Goal: Information Seeking & Learning: Learn about a topic

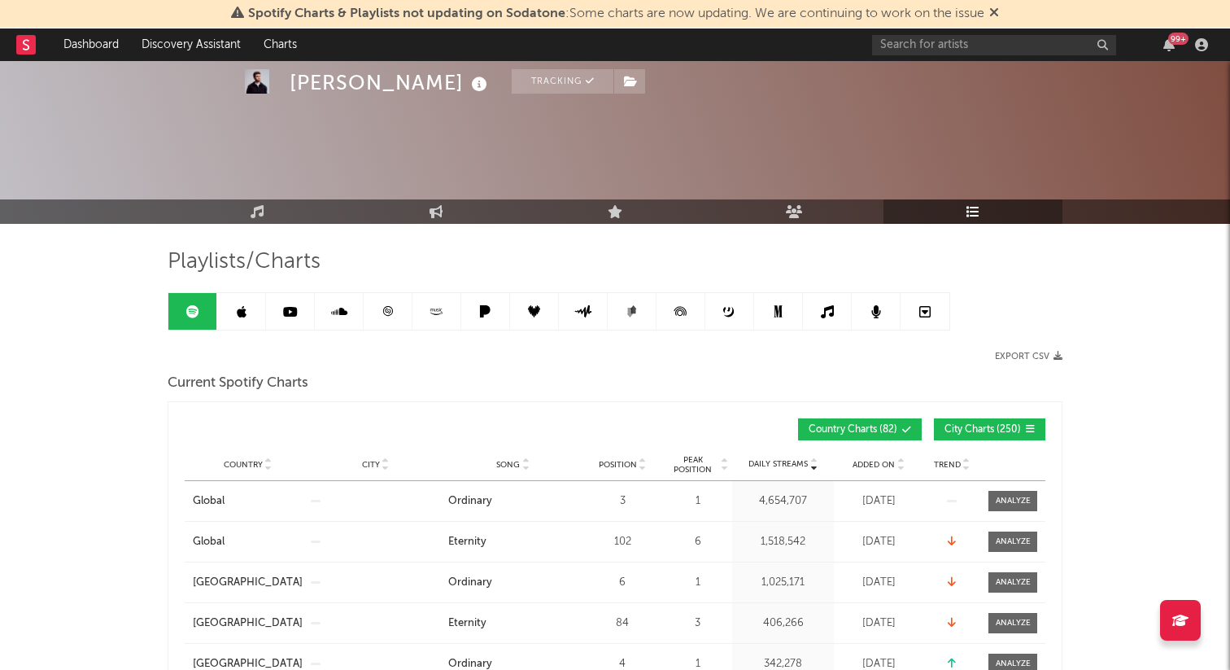
scroll to position [1071, 0]
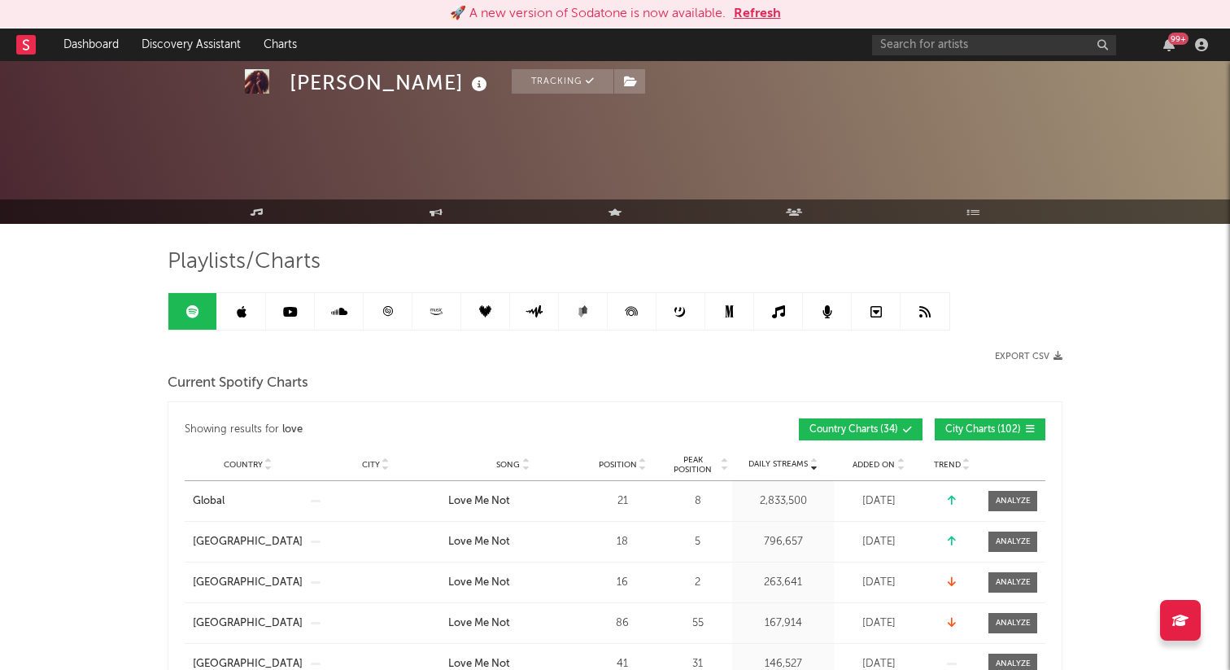
click at [767, 7] on button "Refresh" at bounding box center [757, 14] width 47 height 20
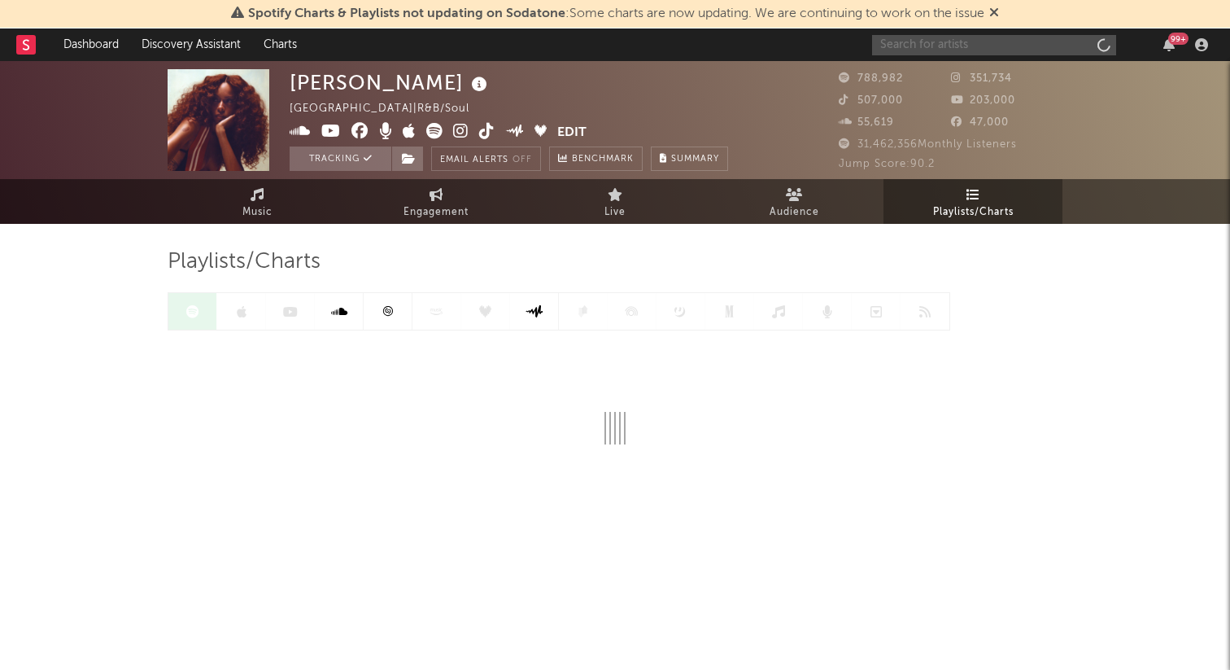
click at [1019, 43] on input "text" at bounding box center [994, 45] width 244 height 20
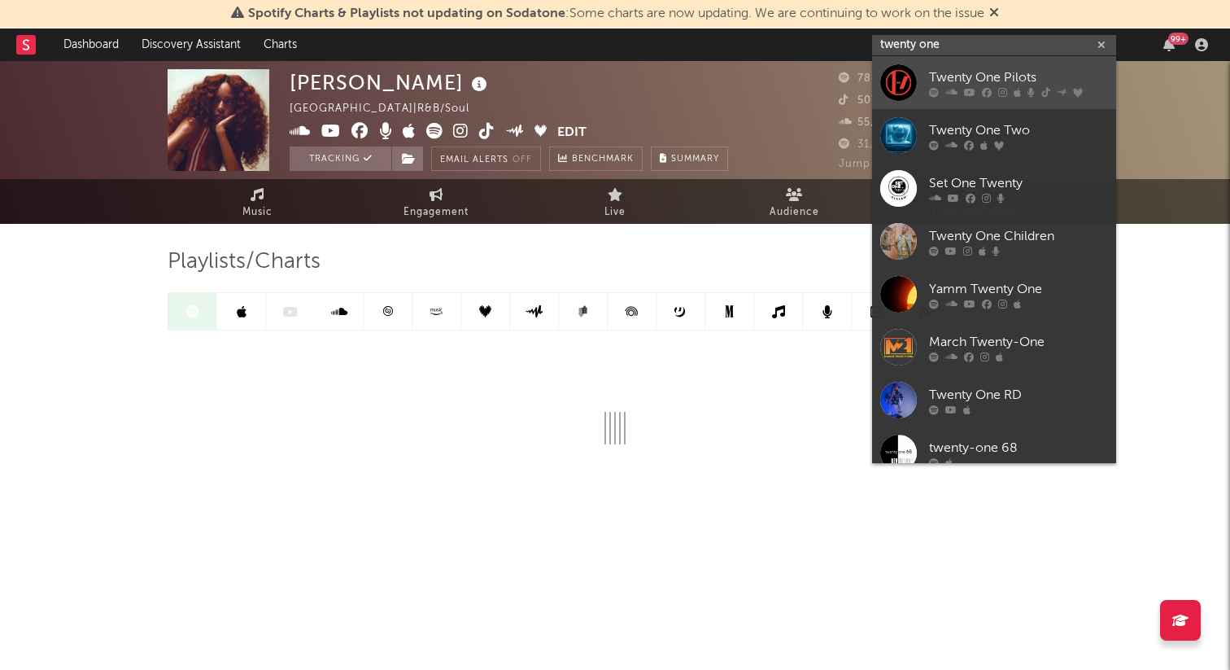
type input "twenty one"
click at [1019, 88] on icon at bounding box center [1017, 92] width 7 height 10
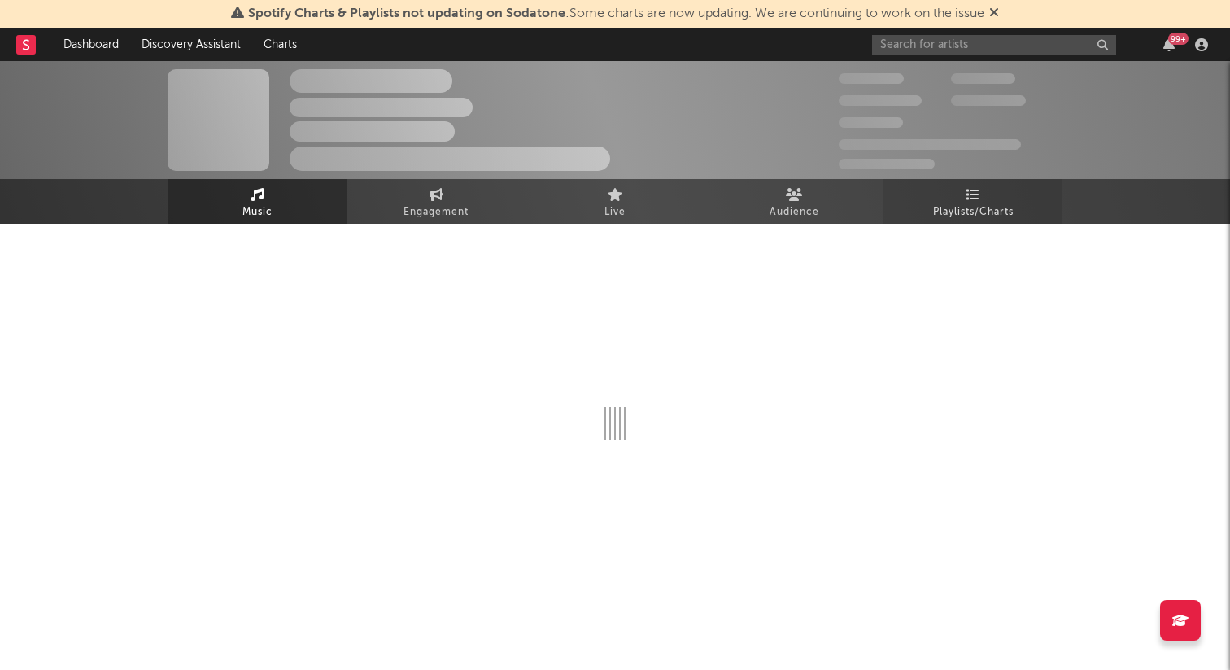
click at [984, 198] on link "Playlists/Charts" at bounding box center [973, 201] width 179 height 45
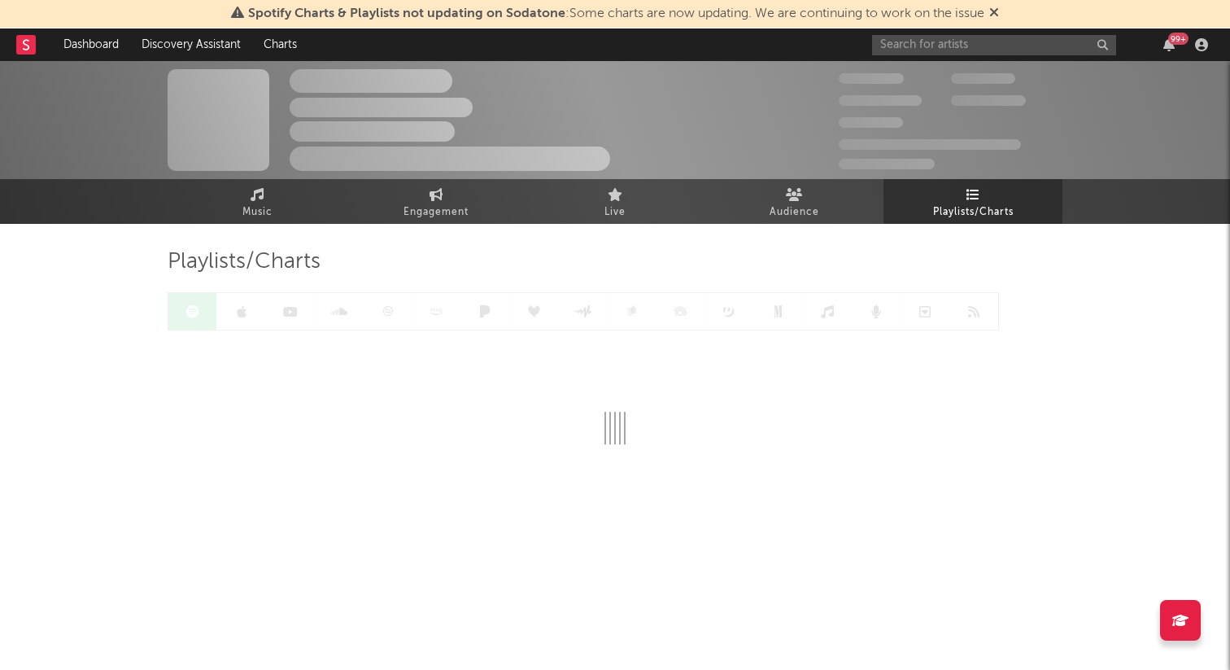
click at [999, 8] on icon at bounding box center [994, 12] width 10 height 13
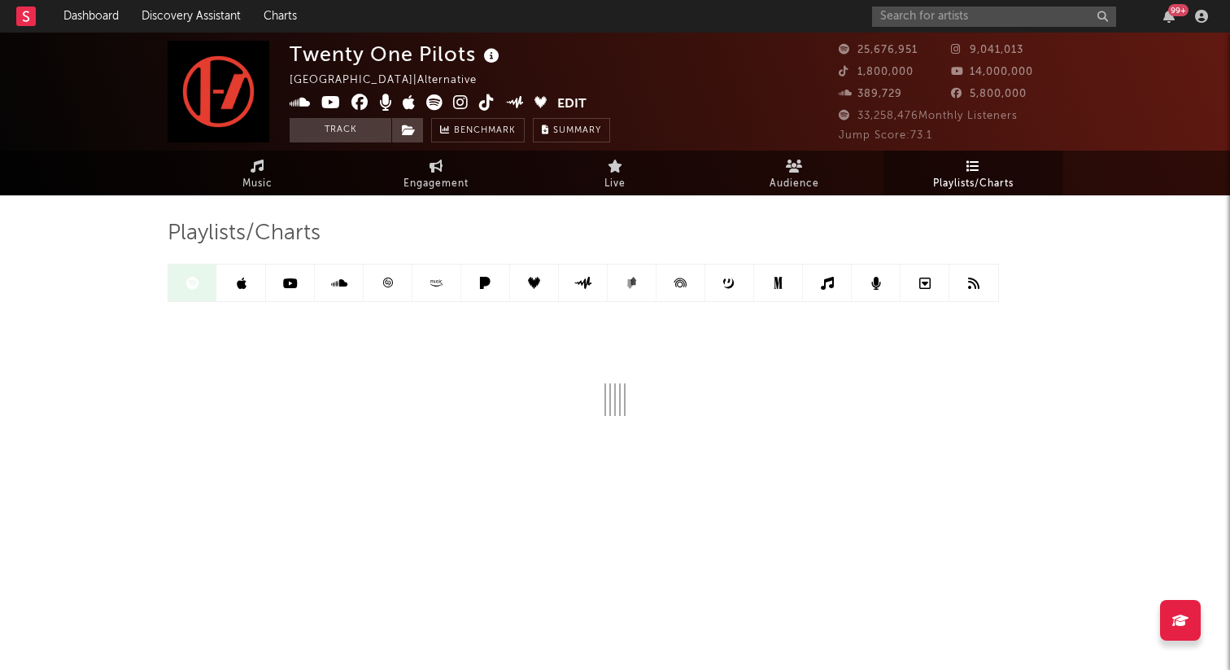
click at [963, 183] on span "Playlists/Charts" at bounding box center [973, 184] width 81 height 20
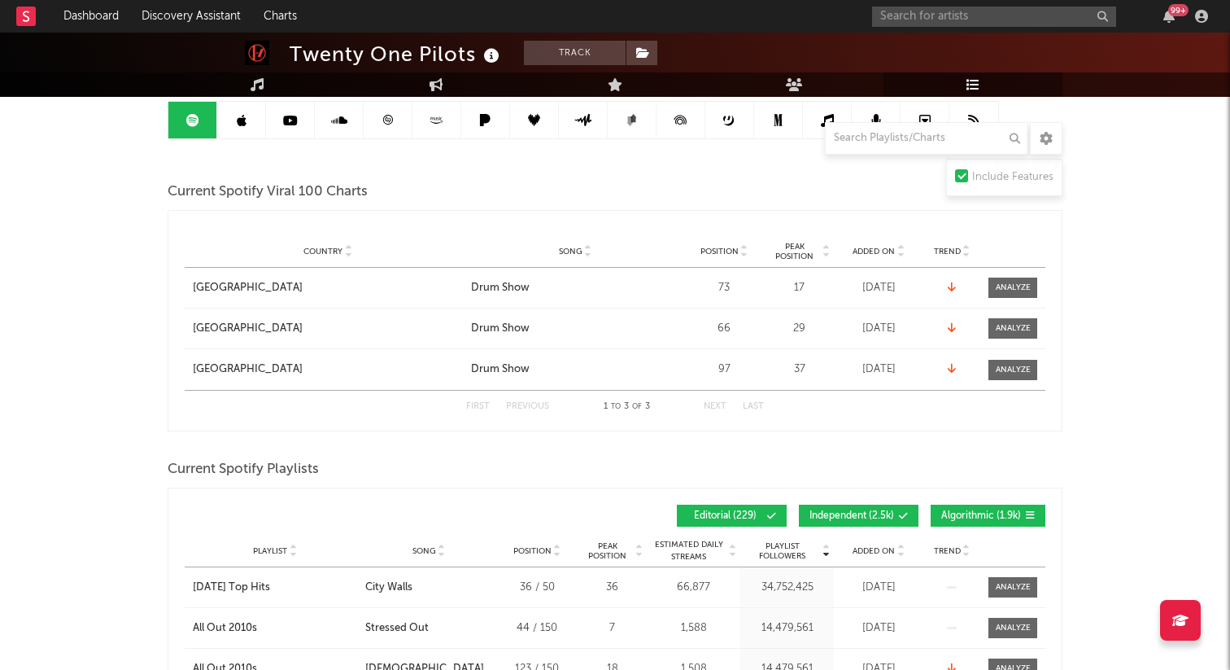
scroll to position [357, 0]
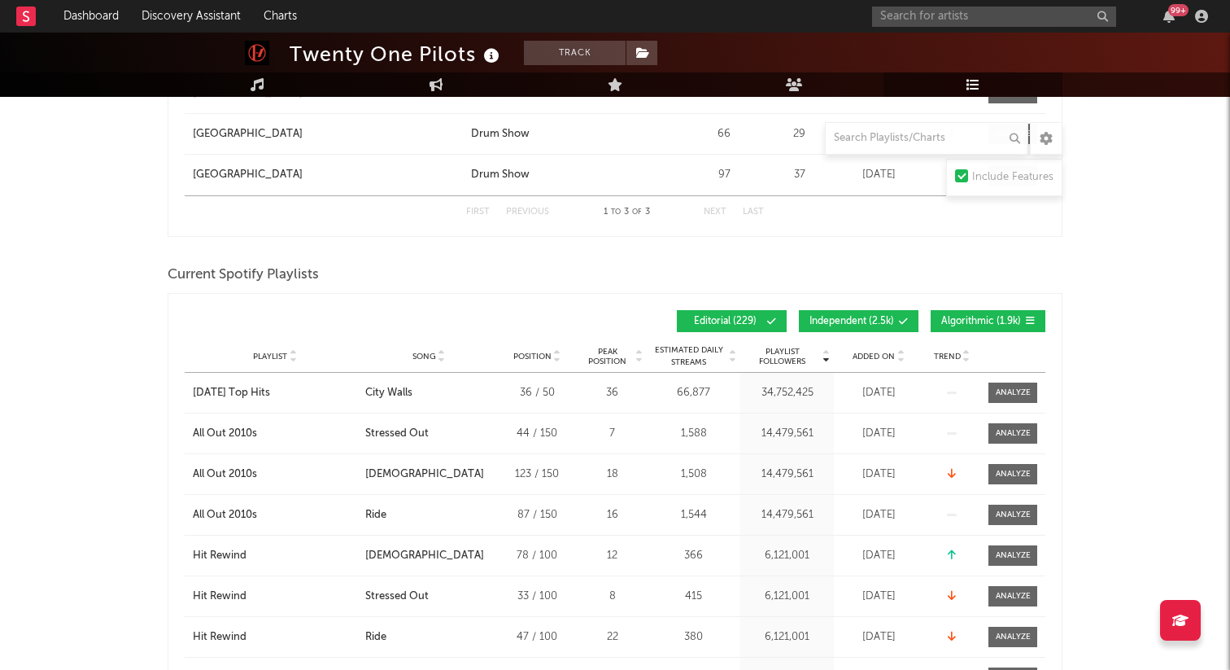
click at [893, 311] on button "Independent ( 2.5k )" at bounding box center [859, 321] width 120 height 22
click at [951, 314] on button "Algorithmic ( 1.9k )" at bounding box center [988, 321] width 115 height 22
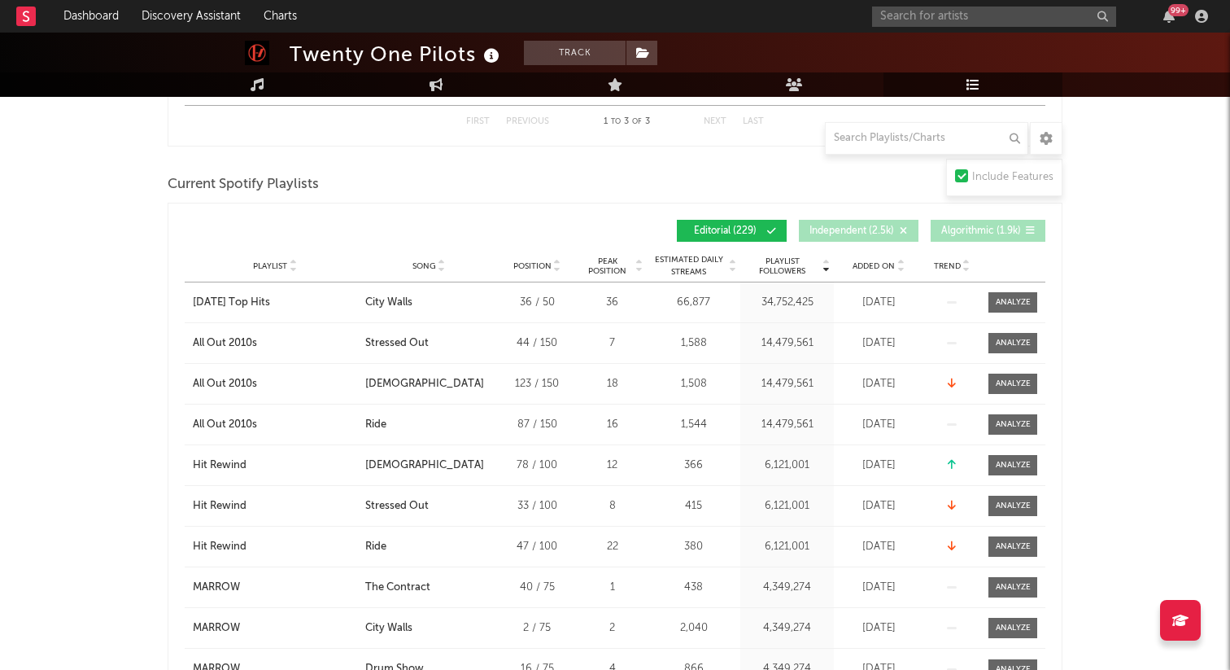
scroll to position [465, 0]
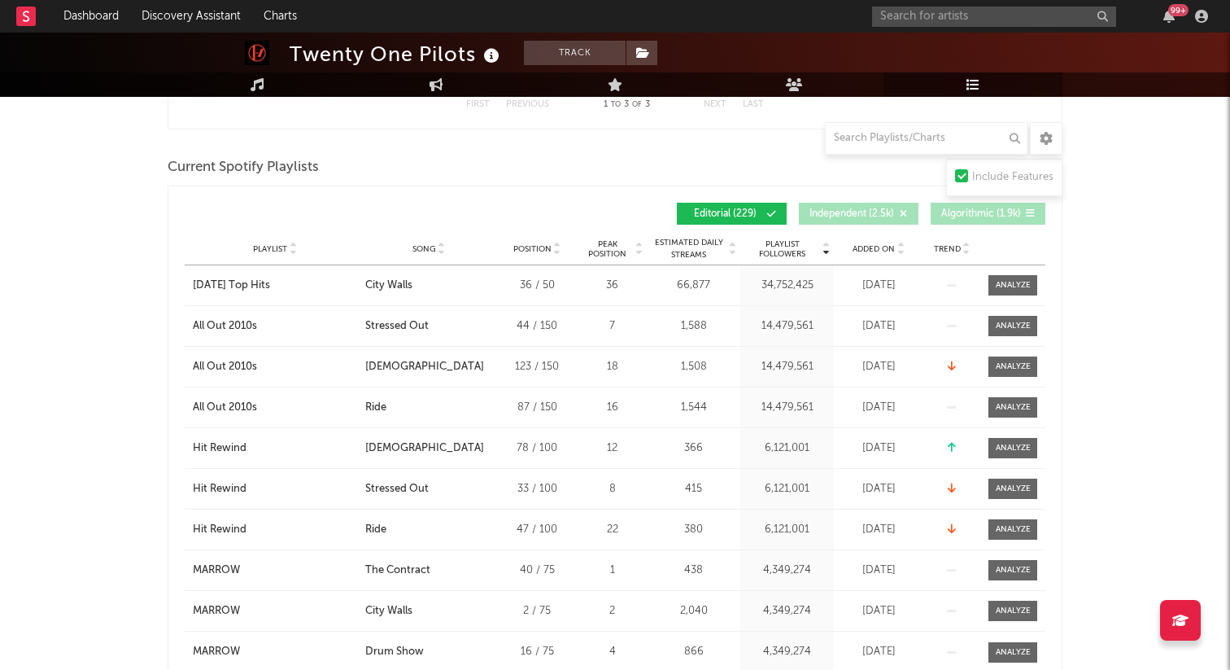
click at [881, 246] on span "Added On" at bounding box center [874, 249] width 42 height 10
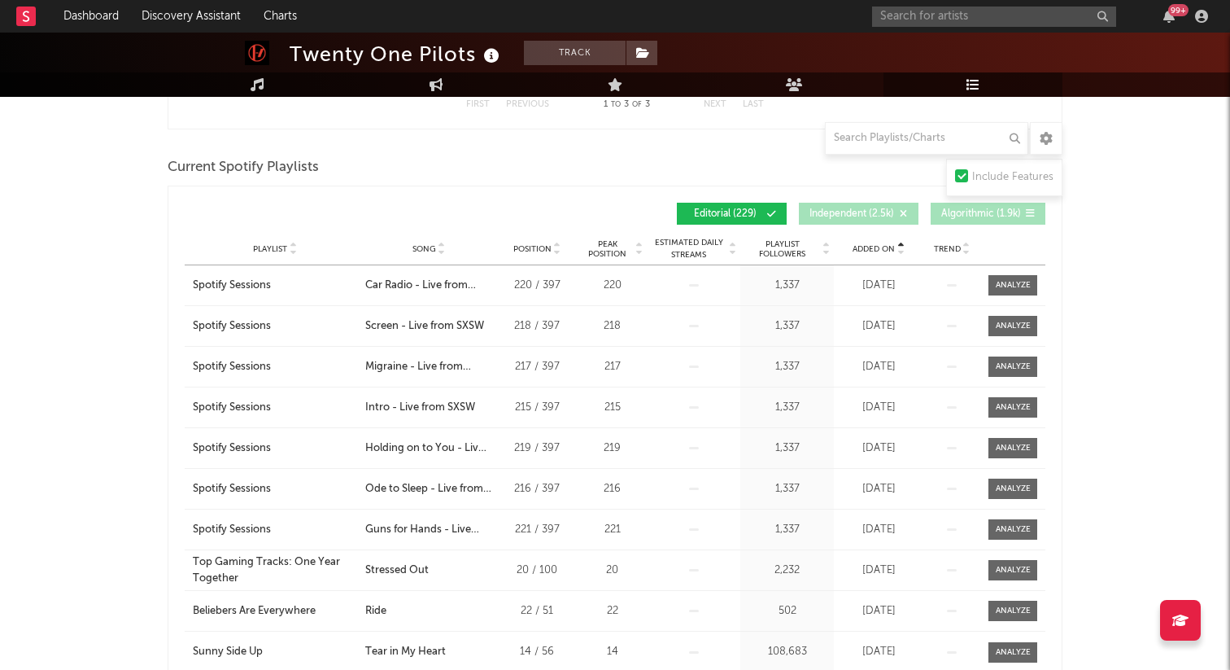
click at [881, 246] on span "Added On" at bounding box center [874, 249] width 42 height 10
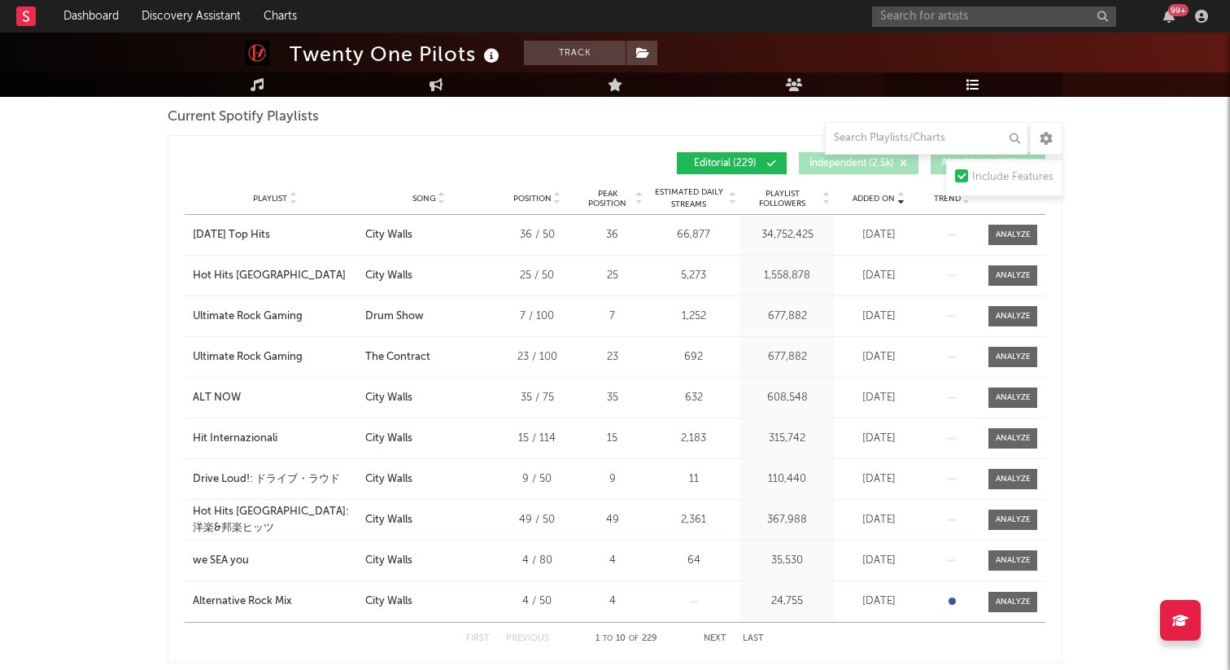
scroll to position [494, 0]
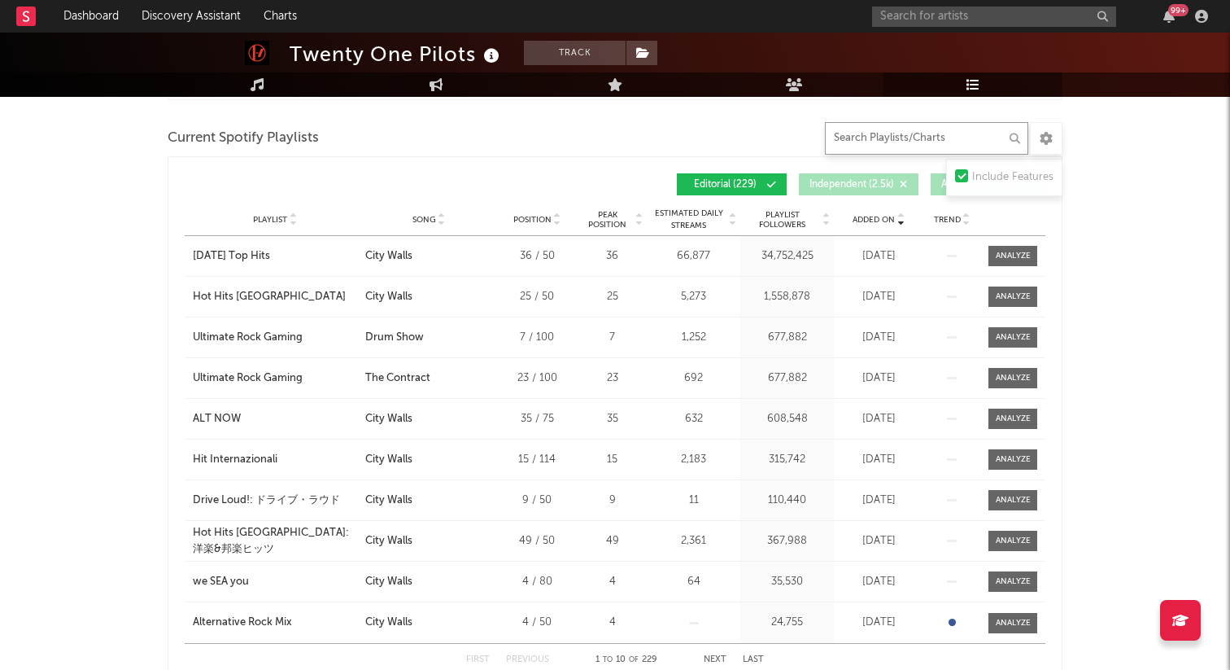
click at [862, 127] on input "text" at bounding box center [926, 138] width 203 height 33
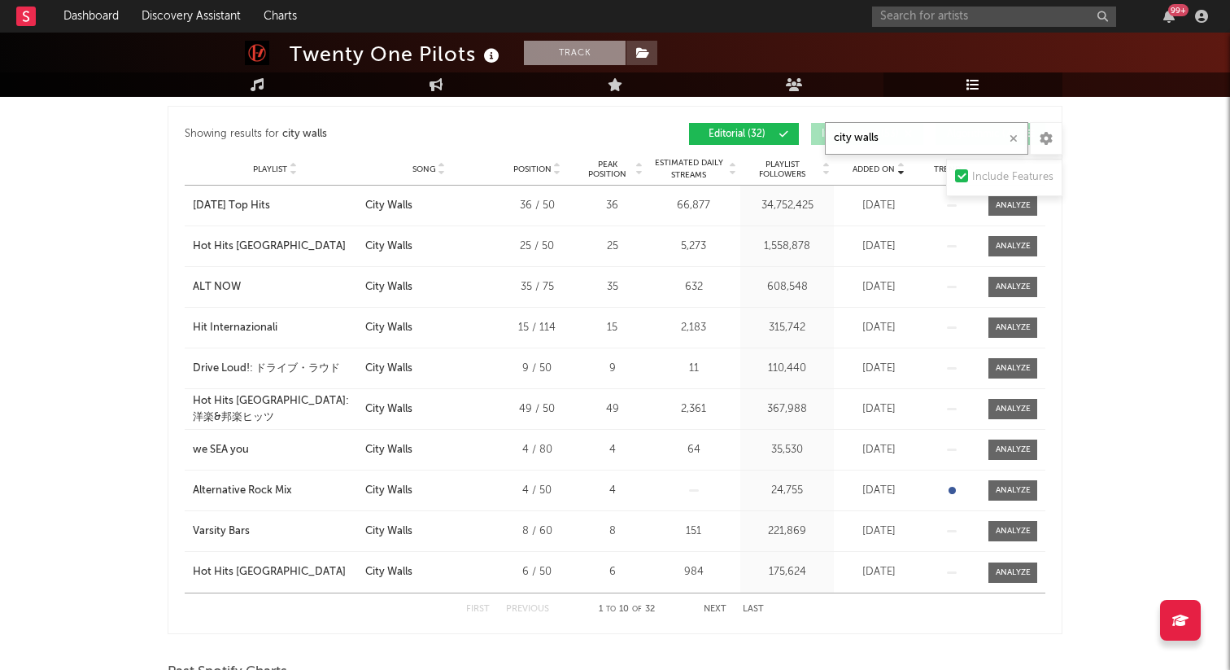
type input "city walls"
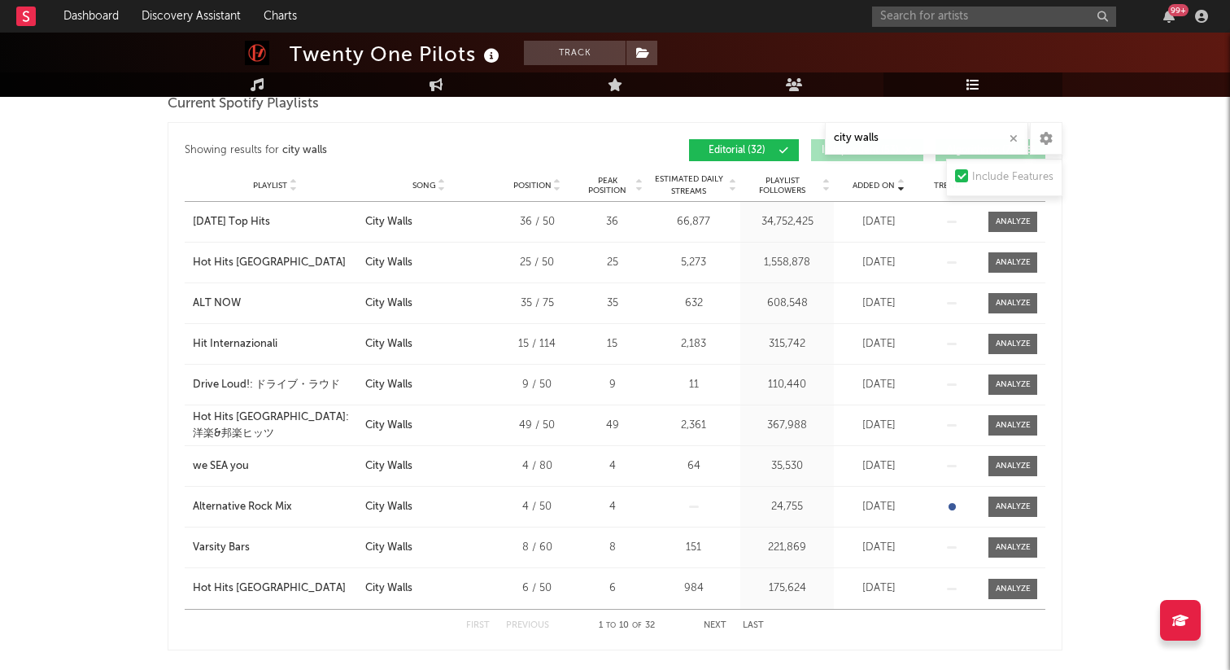
scroll to position [473, 0]
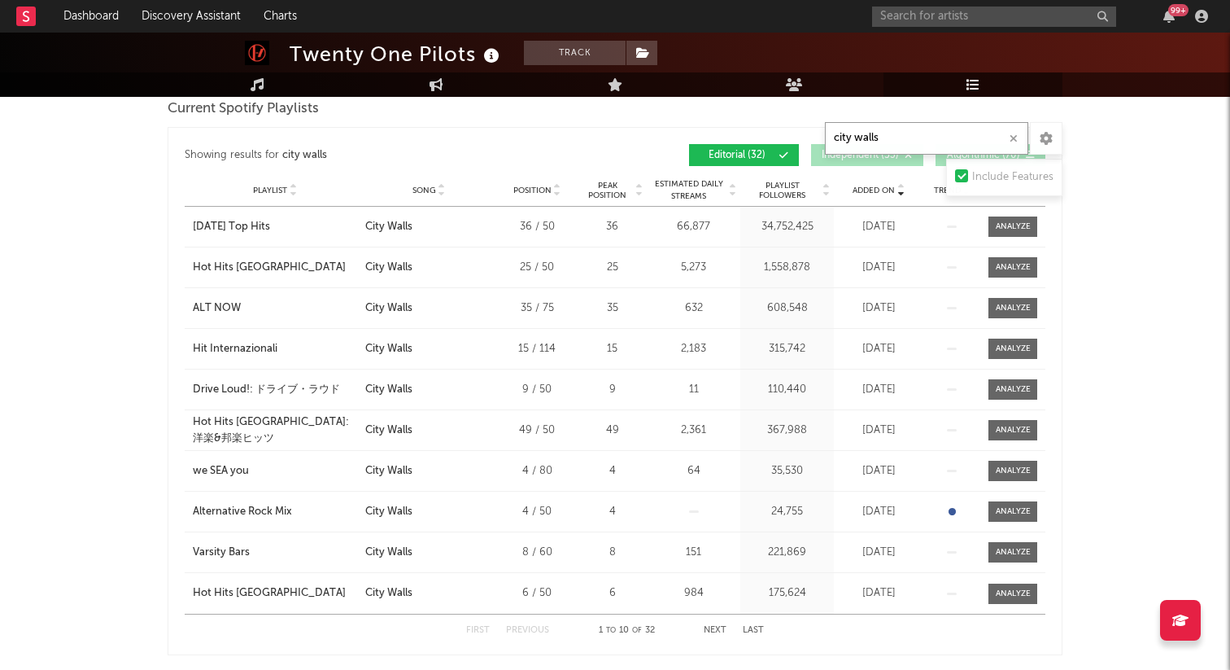
click at [717, 630] on button "Next" at bounding box center [715, 630] width 23 height 9
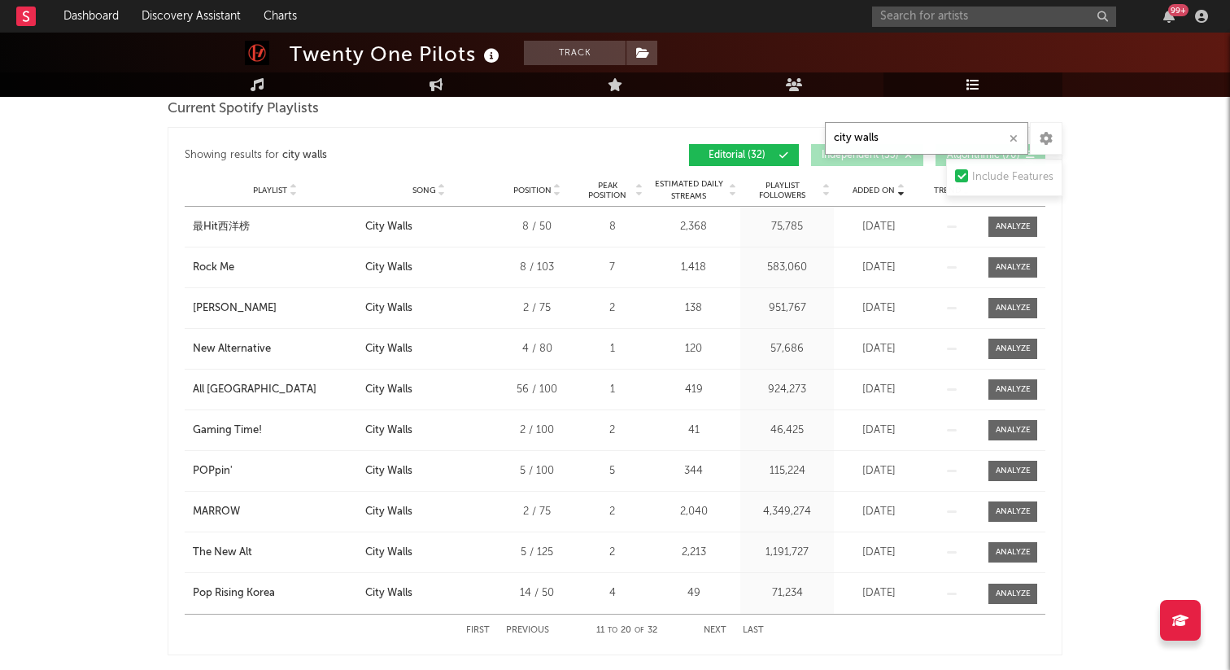
click at [717, 630] on button "Next" at bounding box center [715, 630] width 23 height 9
click at [472, 631] on button "First" at bounding box center [478, 630] width 24 height 9
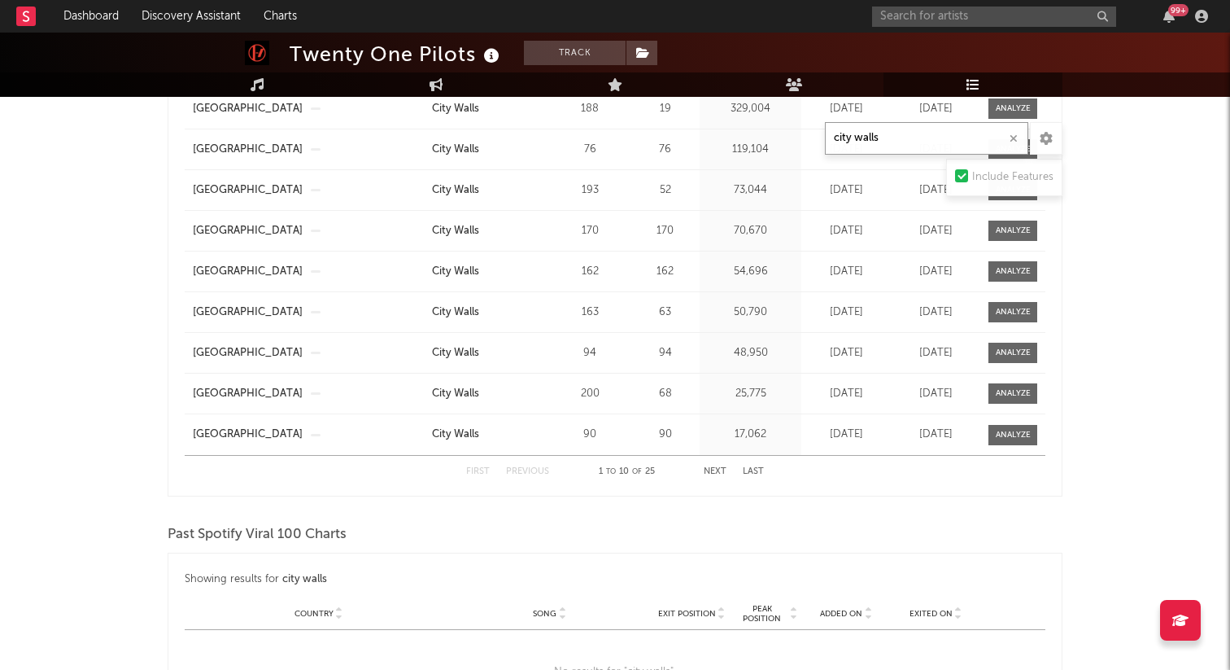
scroll to position [636, 0]
